Goal: Find specific page/section: Find specific page/section

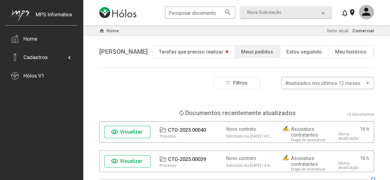
scroll to position [31, 0]
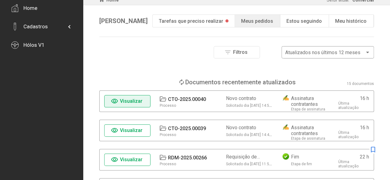
click at [129, 101] on span "Visualizar" at bounding box center [131, 101] width 22 height 6
